Goal: Transaction & Acquisition: Purchase product/service

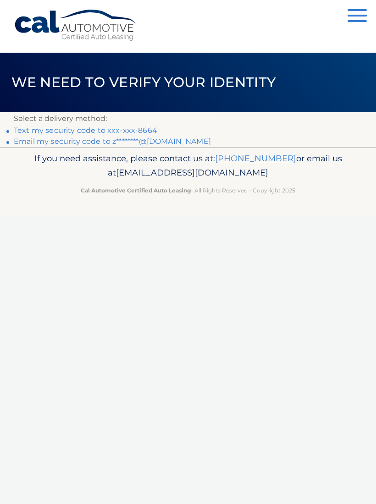
click at [35, 128] on link "Text my security code to xxx-xxx-8664" at bounding box center [85, 130] width 143 height 9
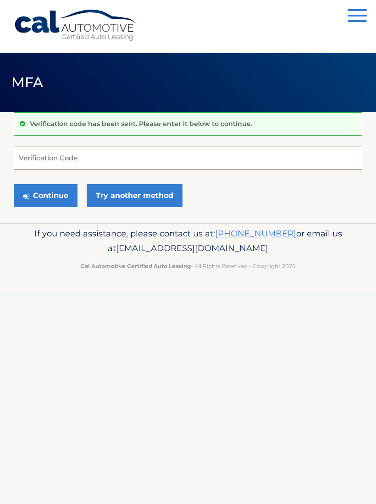
click at [56, 161] on input "Verification Code" at bounding box center [188, 158] width 348 height 23
click at [77, 162] on input "Verification Code" at bounding box center [188, 158] width 348 height 23
type input "575138"
click at [58, 195] on button "Continue" at bounding box center [46, 195] width 64 height 23
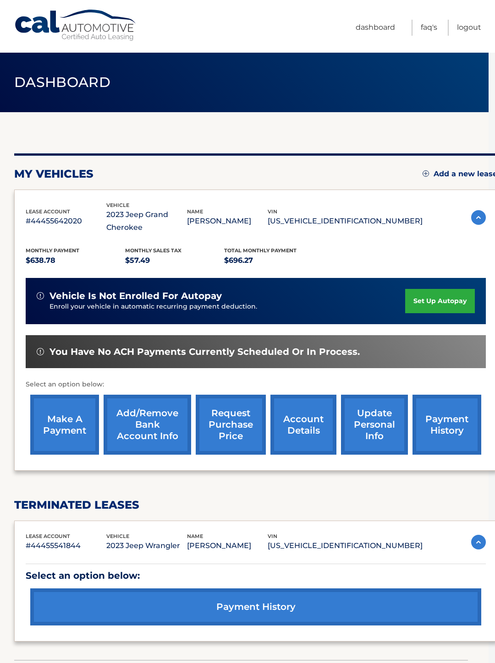
scroll to position [0, 6]
click at [71, 428] on link "make a payment" at bounding box center [64, 425] width 69 height 60
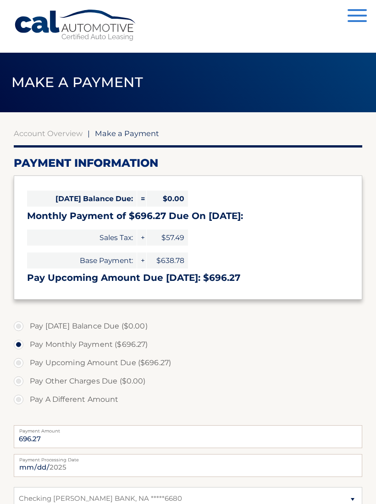
select select "Yjc5ZjM5Y2YtNTYyMy00MTU3LTk0OTEtMDRkZmNhMzQ4MmMy"
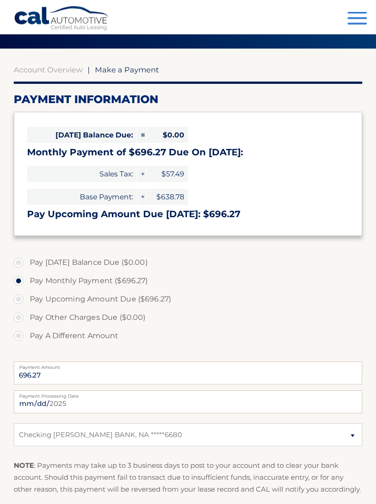
scroll to position [67, 0]
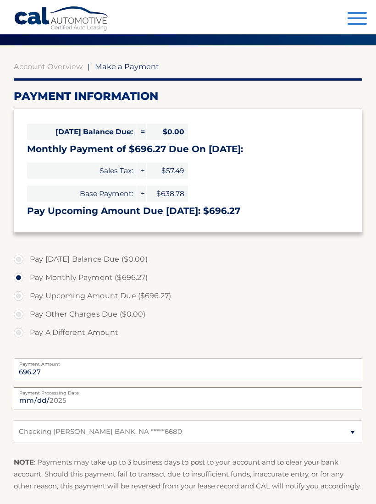
click at [342, 396] on input "[DATE]" at bounding box center [188, 398] width 348 height 23
type input "[DATE]"
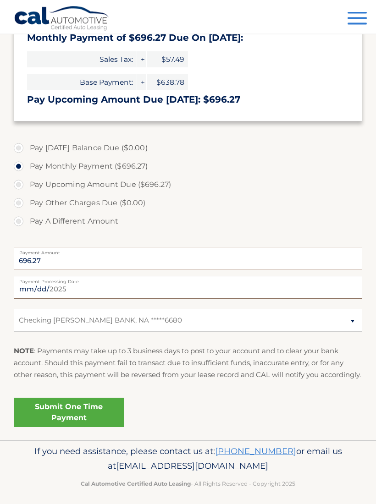
scroll to position [178, 0]
click at [87, 427] on link "Submit One Time Payment" at bounding box center [69, 412] width 110 height 29
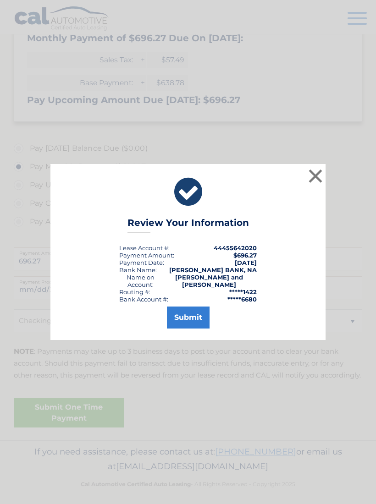
click at [190, 326] on button "Submit" at bounding box center [188, 317] width 43 height 22
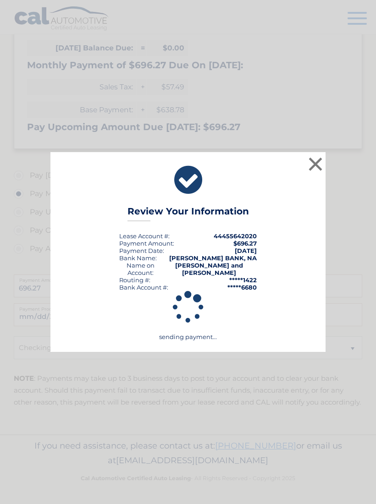
scroll to position [145, 0]
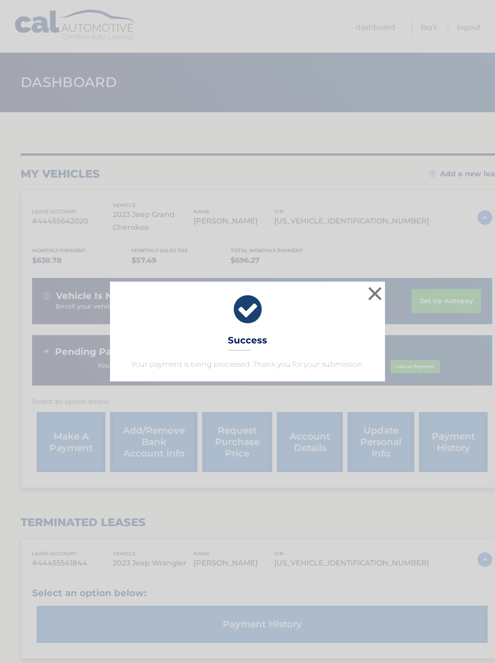
click at [367, 298] on button "×" at bounding box center [375, 293] width 18 height 18
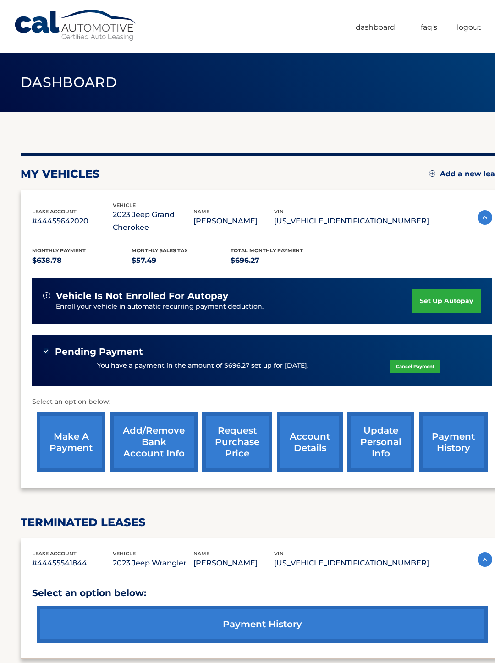
click at [471, 29] on link "Logout" at bounding box center [469, 28] width 24 height 16
